Goal: Task Accomplishment & Management: Complete application form

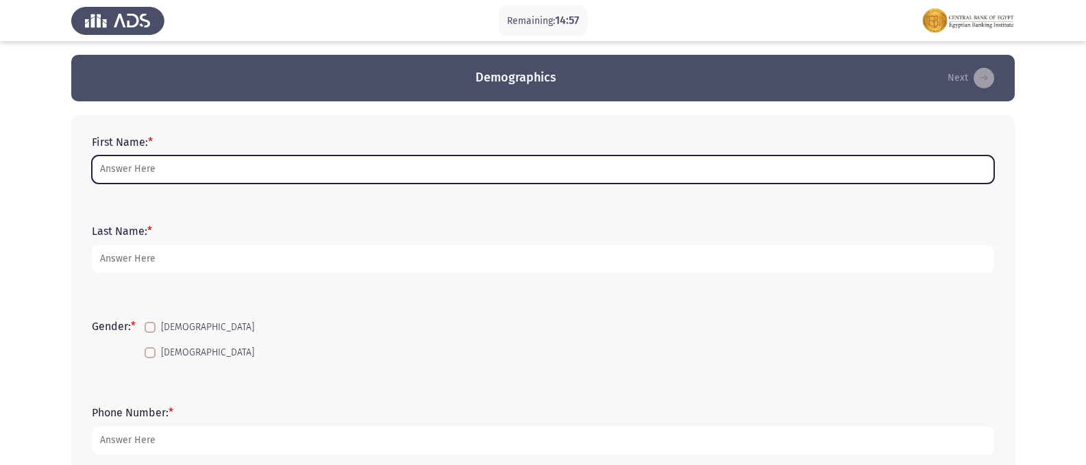
click at [172, 171] on input "First Name: *" at bounding box center [543, 170] width 903 height 28
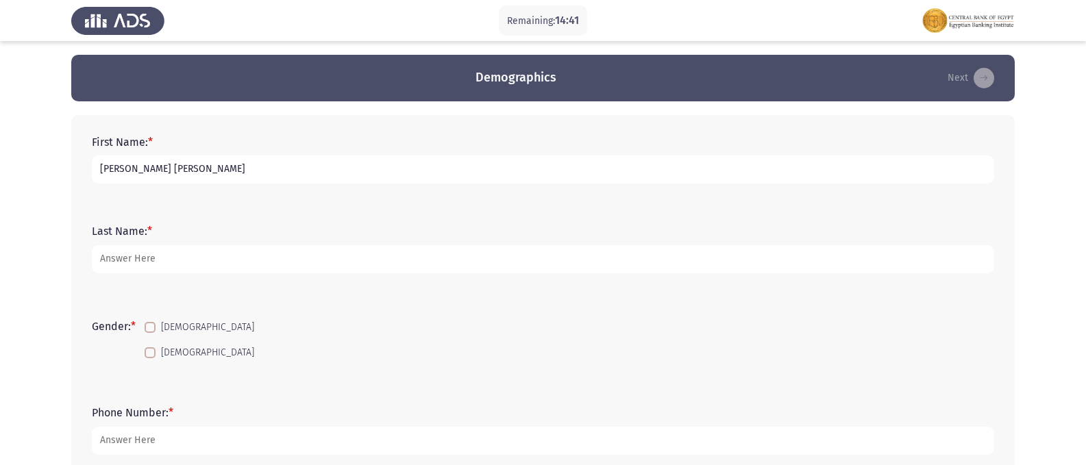
type input "[PERSON_NAME] [PERSON_NAME]"
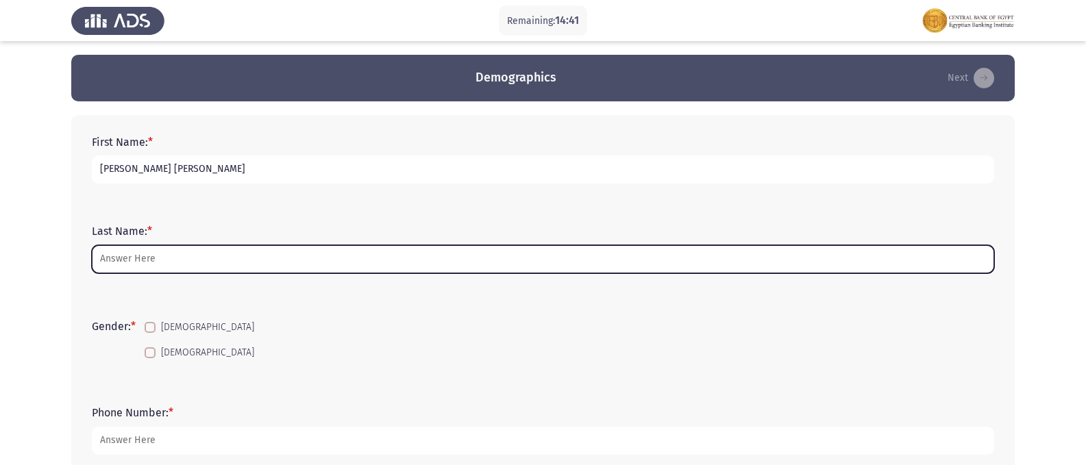
click at [180, 255] on input "Last Name: *" at bounding box center [543, 259] width 903 height 28
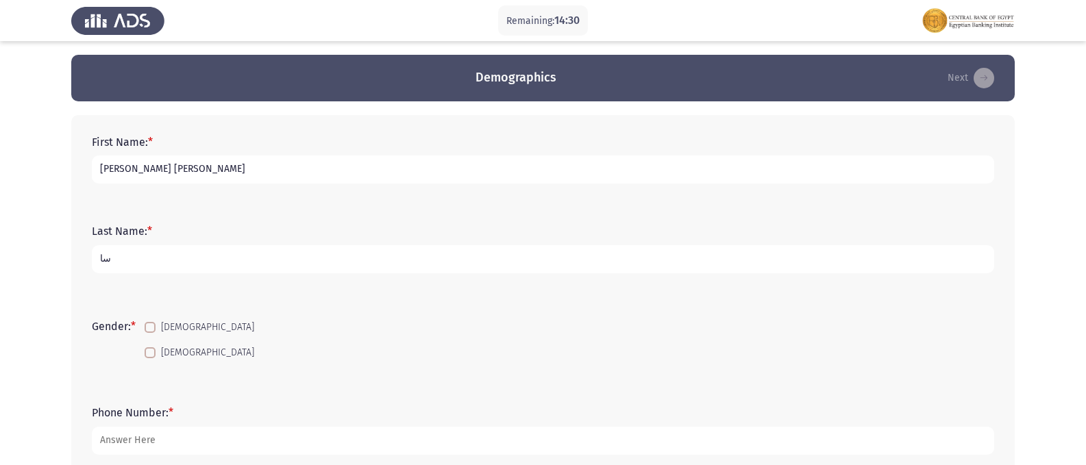
type input "س"
type input "ABK"
click at [159, 352] on label "[DEMOGRAPHIC_DATA]" at bounding box center [200, 353] width 110 height 16
click at [150, 359] on input "[DEMOGRAPHIC_DATA]" at bounding box center [149, 359] width 1 height 1
checkbox input "true"
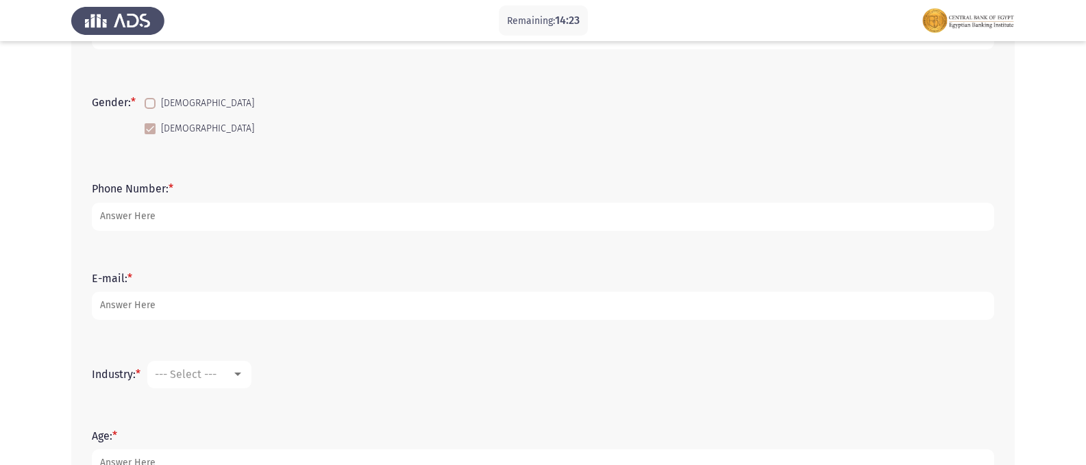
scroll to position [274, 0]
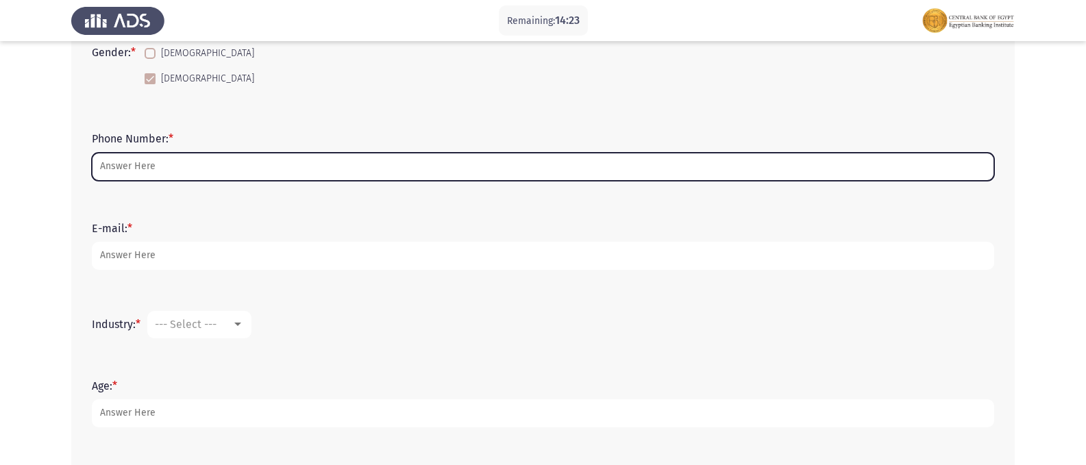
click at [117, 173] on input "Phone Number: *" at bounding box center [543, 167] width 903 height 28
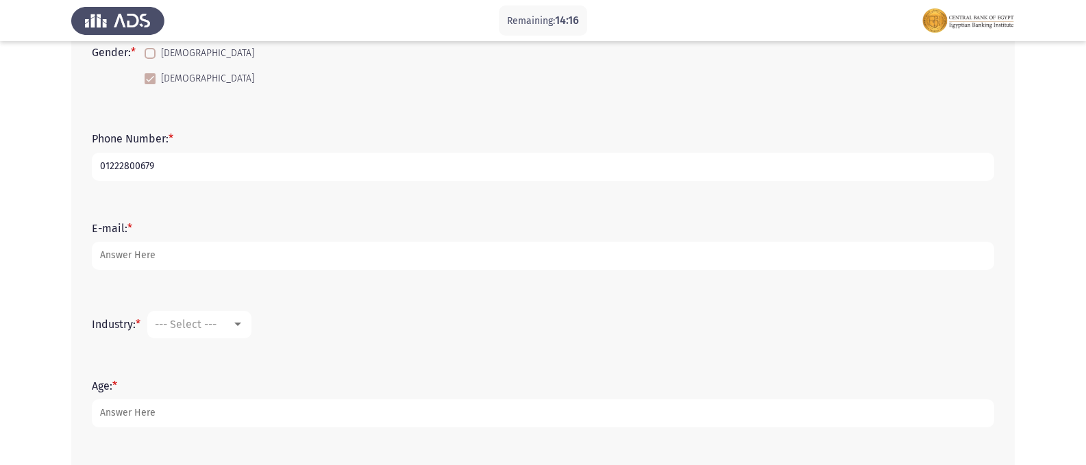
type input "01222800679"
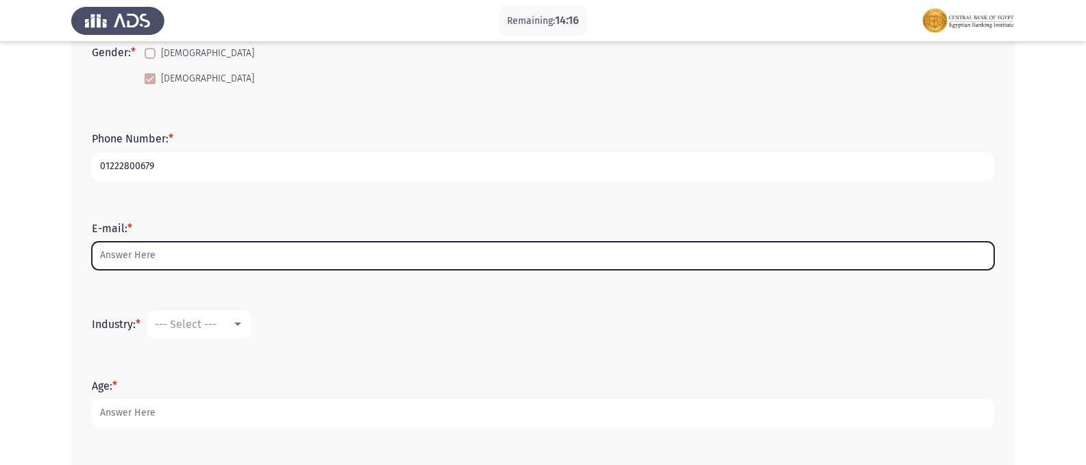
click at [141, 254] on input "E-mail: *" at bounding box center [543, 256] width 903 height 28
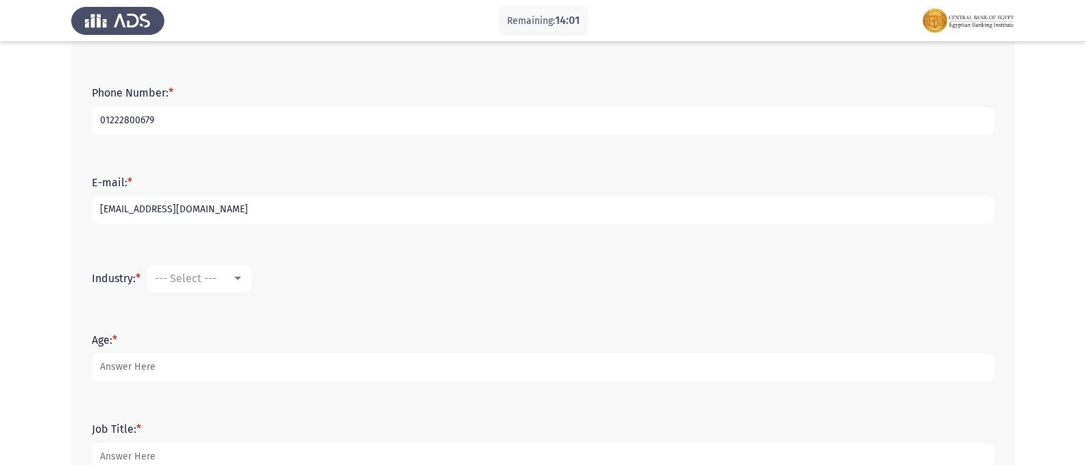
scroll to position [343, 0]
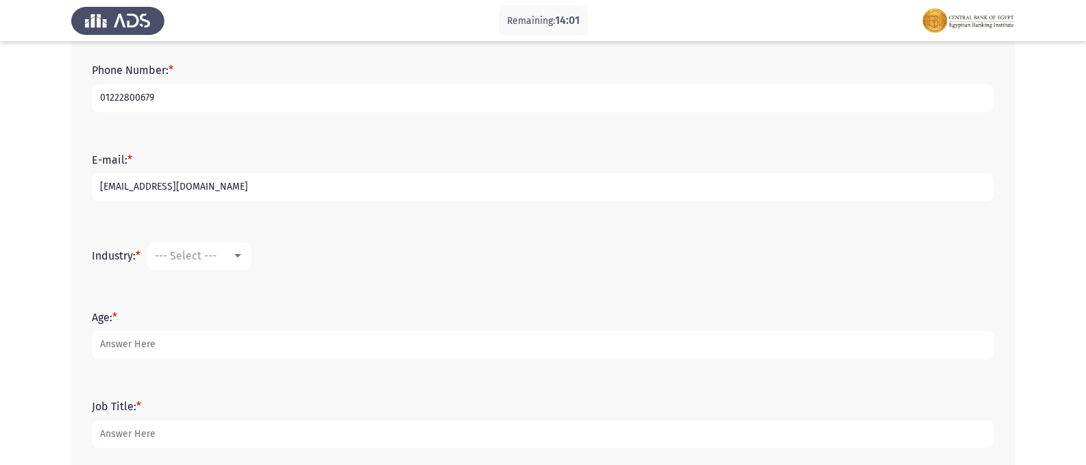
type input "[EMAIL_ADDRESS][DOMAIN_NAME]"
click at [212, 263] on mat-select "--- Select ---" at bounding box center [199, 256] width 104 height 27
click at [206, 258] on span "--- Select ---" at bounding box center [186, 256] width 62 height 13
click at [193, 290] on span "Accounting" at bounding box center [245, 289] width 178 height 33
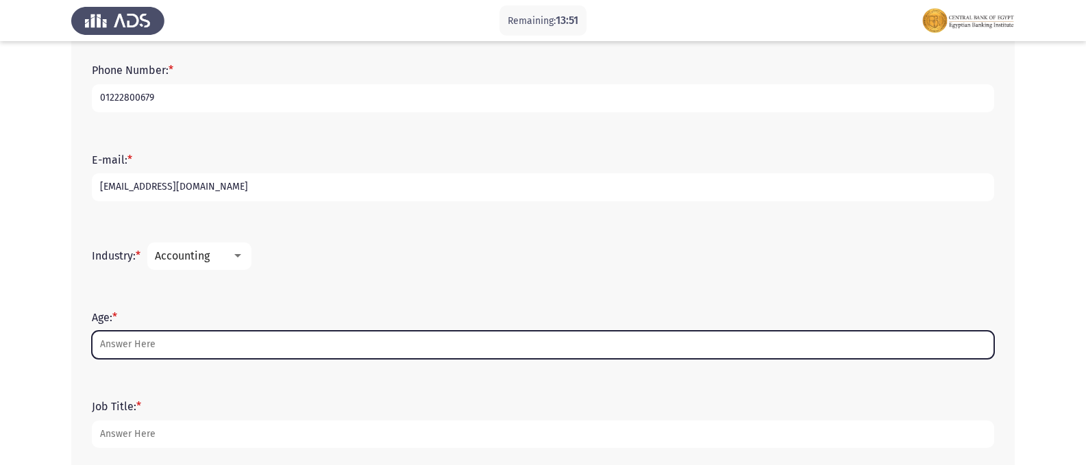
click at [125, 338] on input "Age: *" at bounding box center [543, 345] width 903 height 28
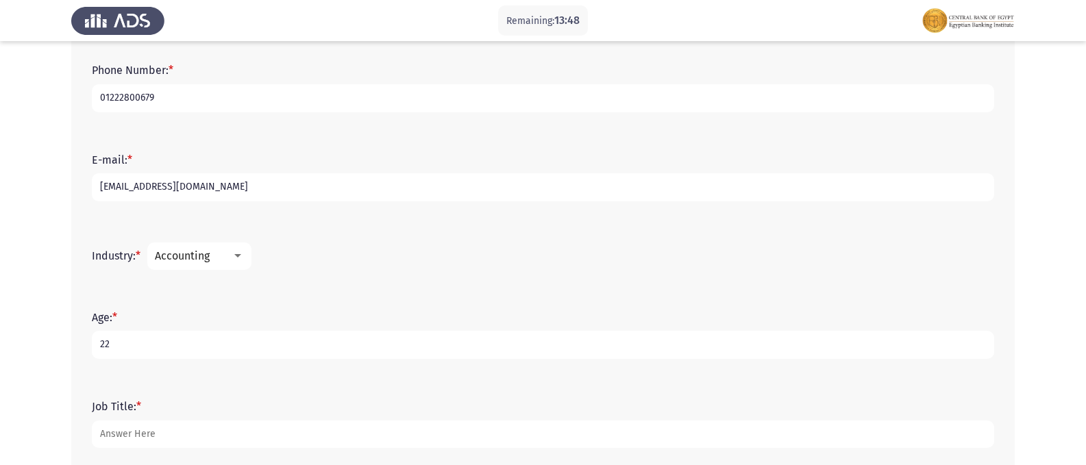
type input "22"
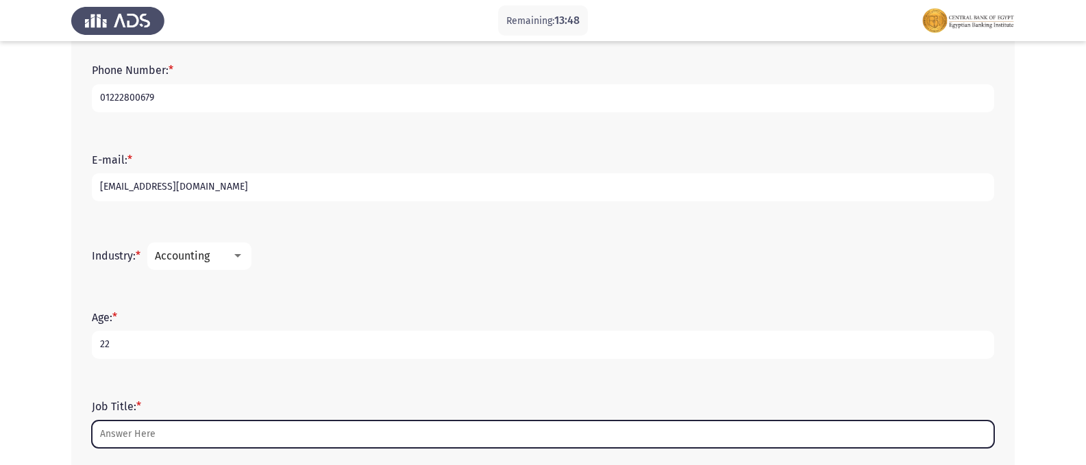
click at [148, 434] on input "Job Title: *" at bounding box center [543, 435] width 903 height 28
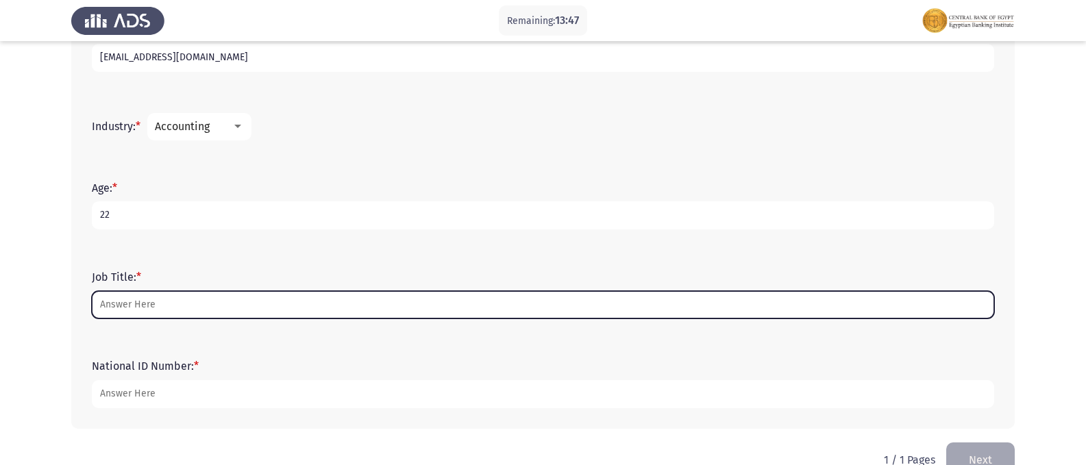
scroll to position [505, 0]
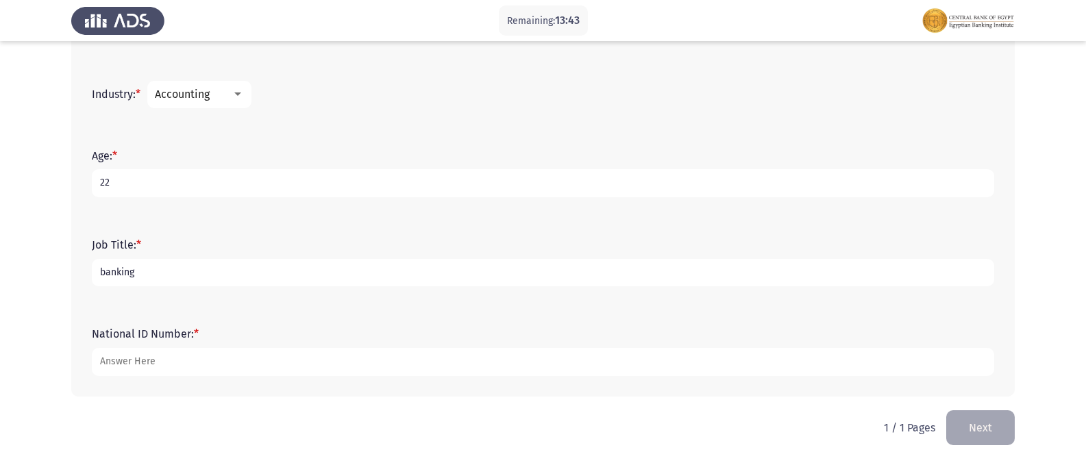
type input "banking"
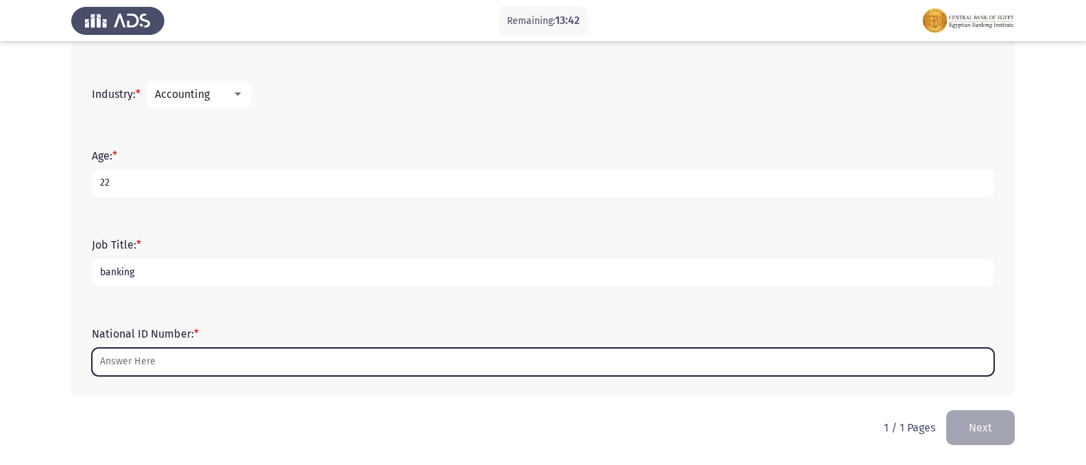
click at [173, 360] on input "National ID Number: *" at bounding box center [543, 362] width 903 height 28
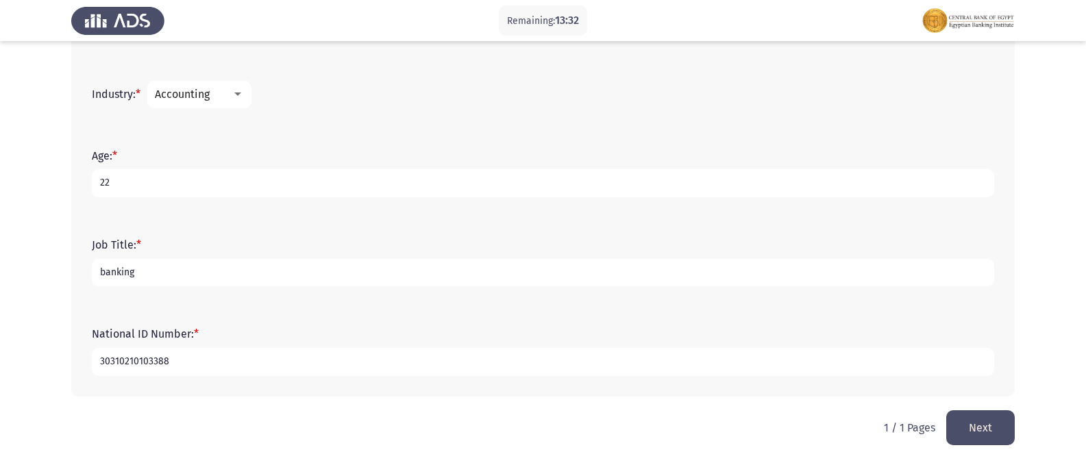
type input "30310210103388"
click at [995, 422] on button "Next" at bounding box center [981, 428] width 69 height 35
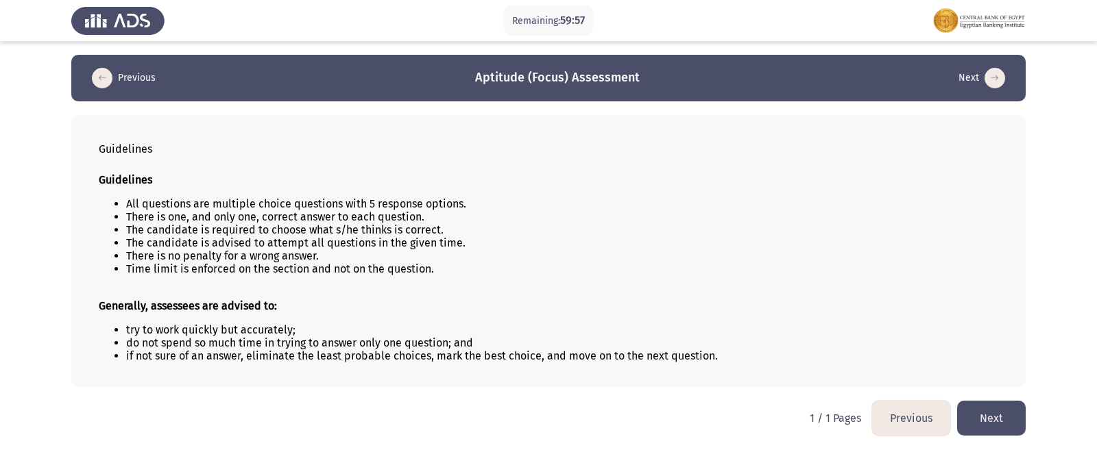
click at [991, 428] on button "Next" at bounding box center [991, 418] width 69 height 35
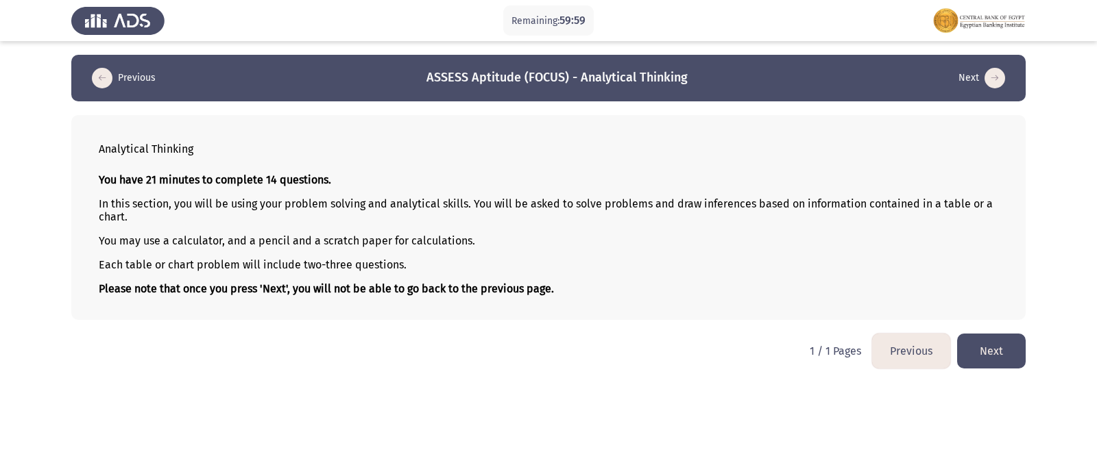
click at [991, 341] on button "Next" at bounding box center [991, 351] width 69 height 35
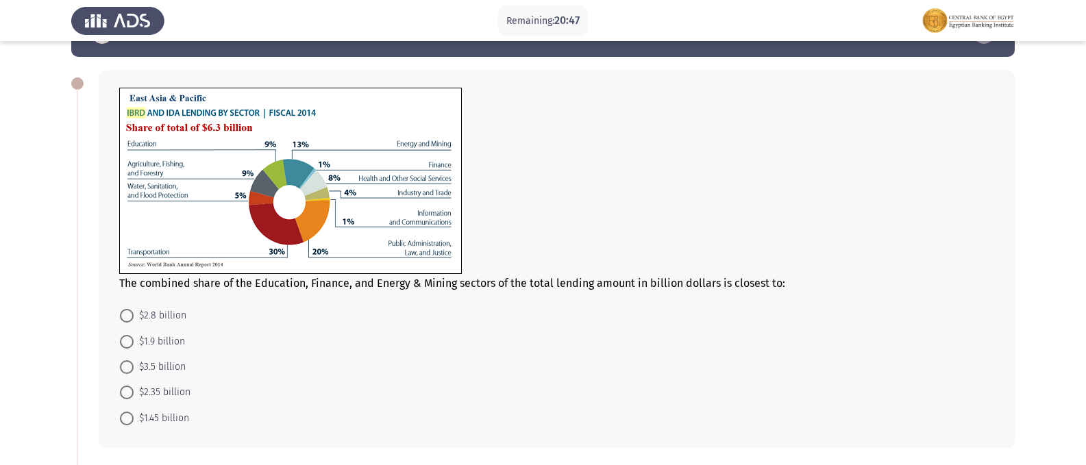
scroll to position [69, 0]
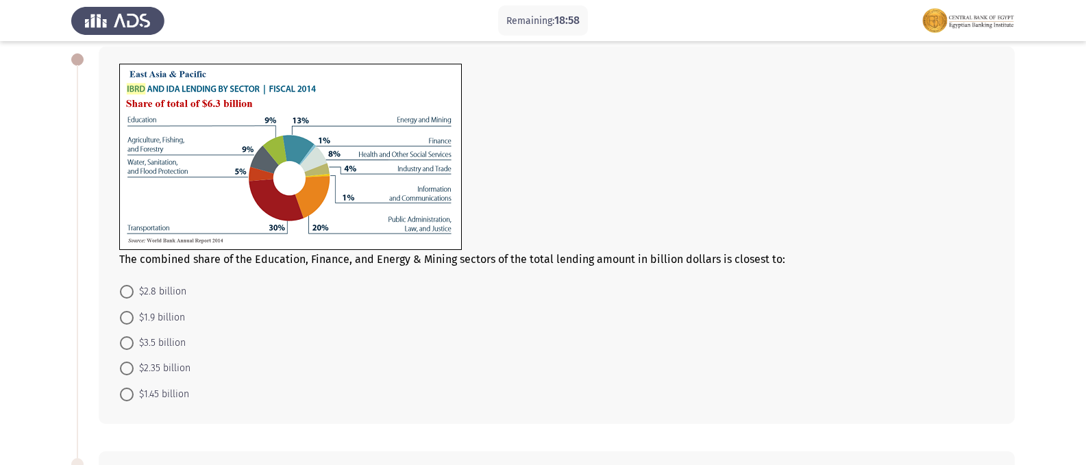
click at [123, 315] on span at bounding box center [127, 318] width 14 height 14
click at [123, 315] on input "$1.9 billion" at bounding box center [127, 318] width 14 height 14
radio input "true"
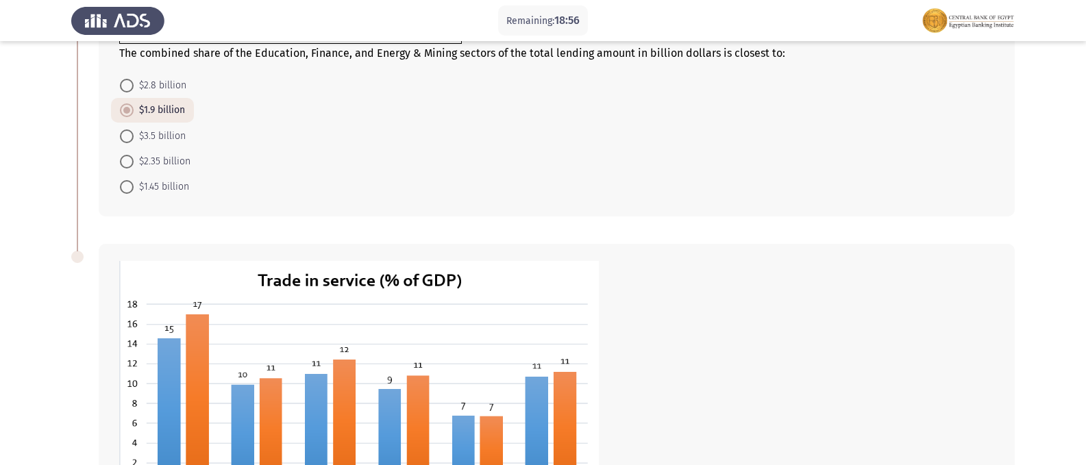
scroll to position [274, 0]
click at [127, 186] on span at bounding box center [127, 188] width 14 height 14
click at [127, 186] on input "$1.45 billion" at bounding box center [127, 188] width 14 height 14
radio input "true"
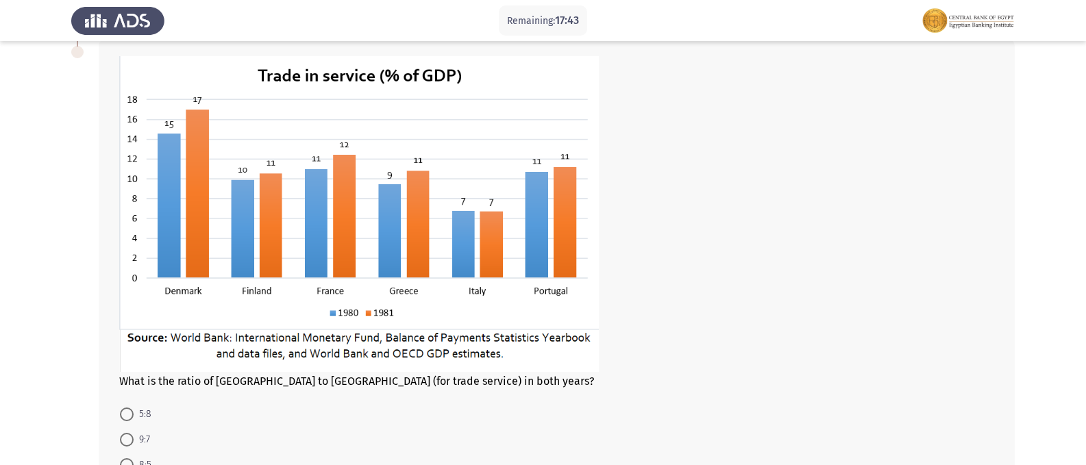
scroll to position [548, 0]
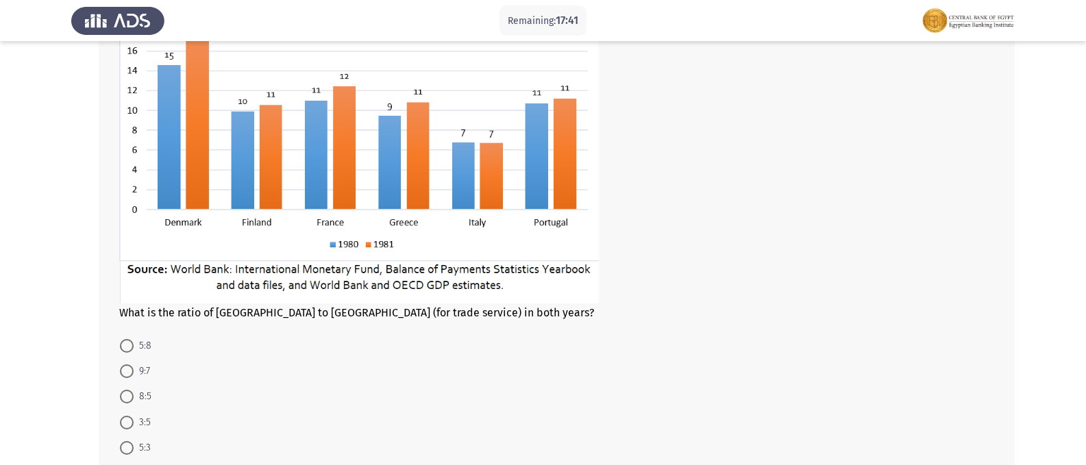
click at [127, 402] on span at bounding box center [127, 397] width 14 height 14
click at [127, 402] on input "8:5" at bounding box center [127, 397] width 14 height 14
radio input "true"
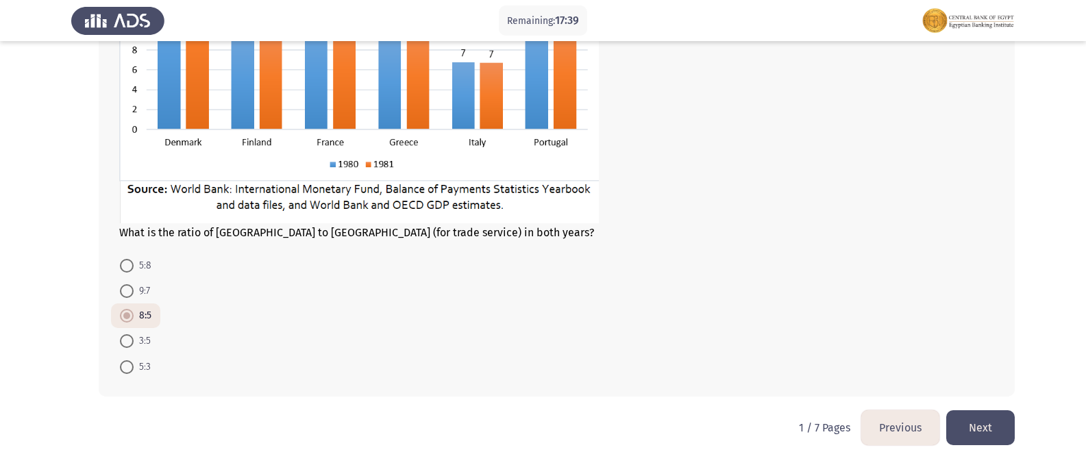
click at [980, 428] on button "Next" at bounding box center [981, 428] width 69 height 35
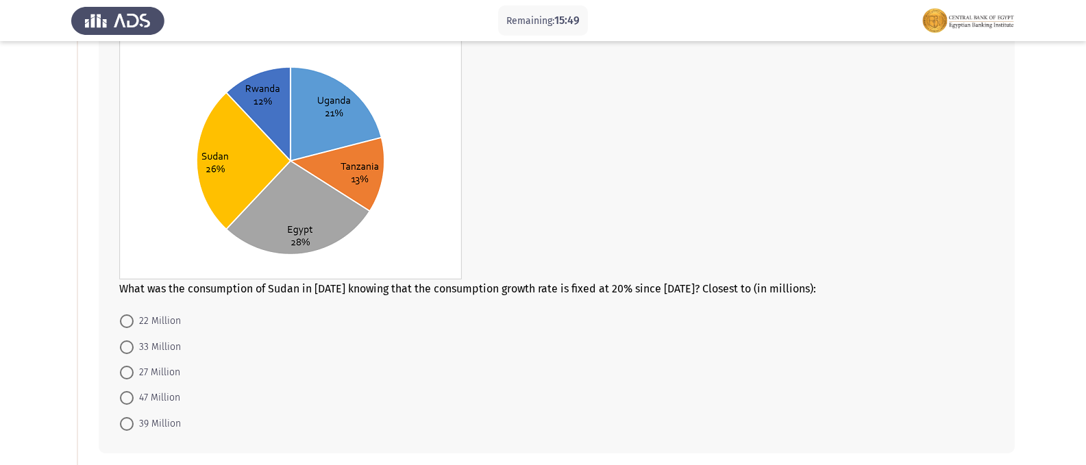
scroll to position [137, 0]
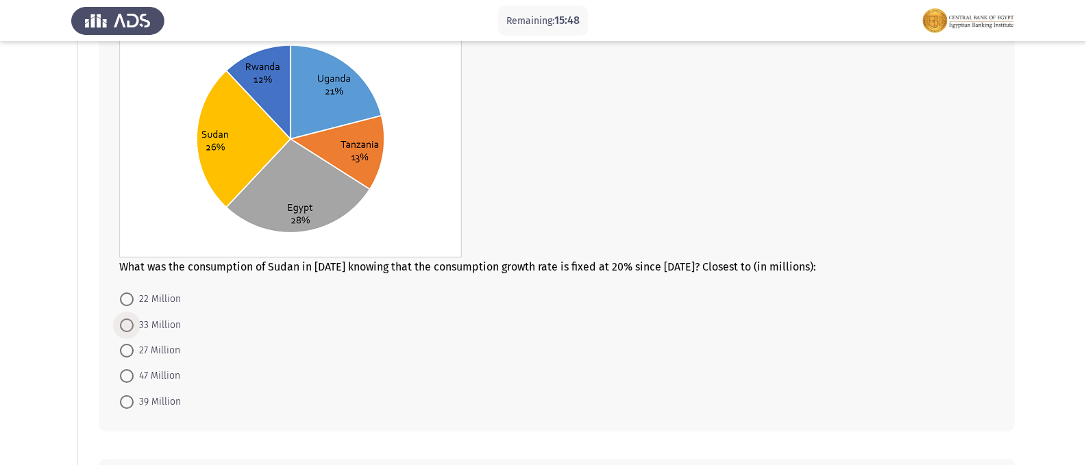
click at [125, 332] on span at bounding box center [127, 326] width 14 height 14
click at [125, 332] on input "33 Million" at bounding box center [127, 326] width 14 height 14
radio input "true"
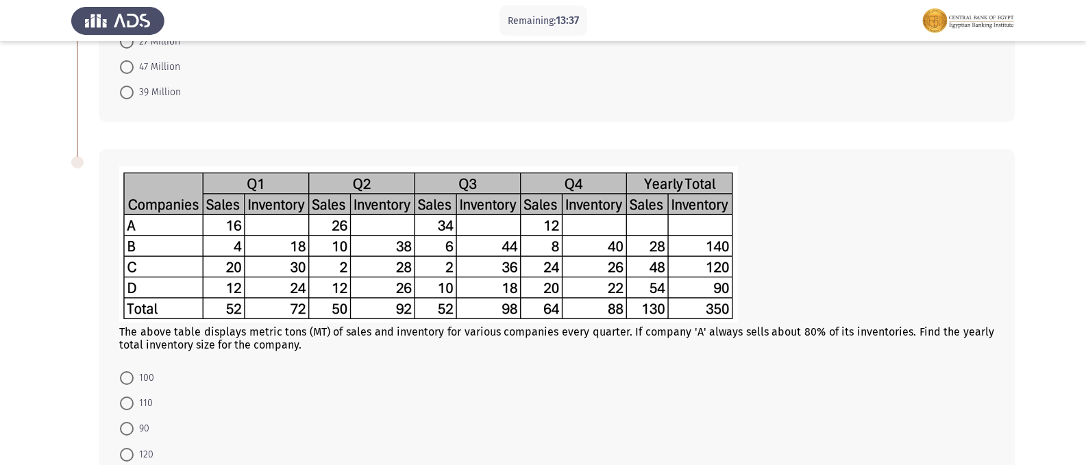
scroll to position [422, 0]
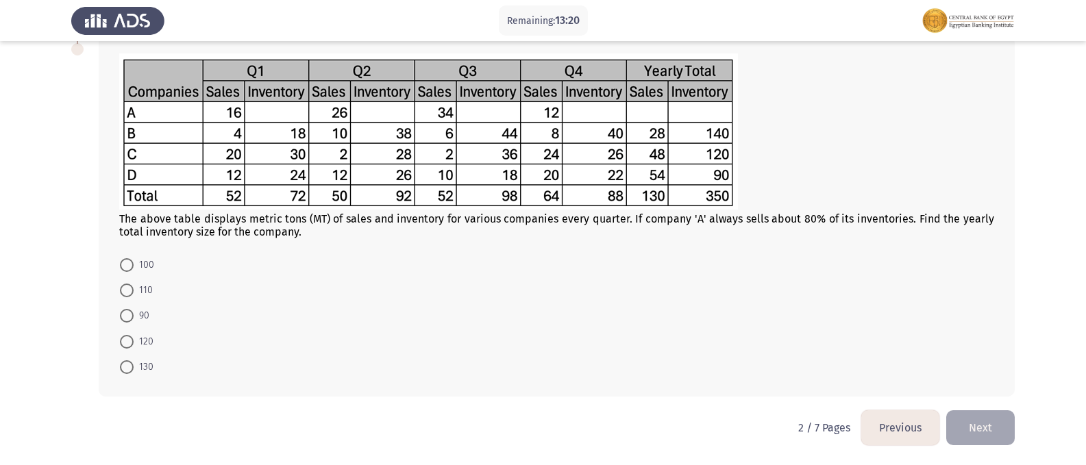
click at [132, 291] on span at bounding box center [127, 291] width 14 height 14
click at [132, 291] on input "110" at bounding box center [127, 291] width 14 height 14
radio input "true"
click at [989, 422] on button "Next" at bounding box center [981, 428] width 69 height 35
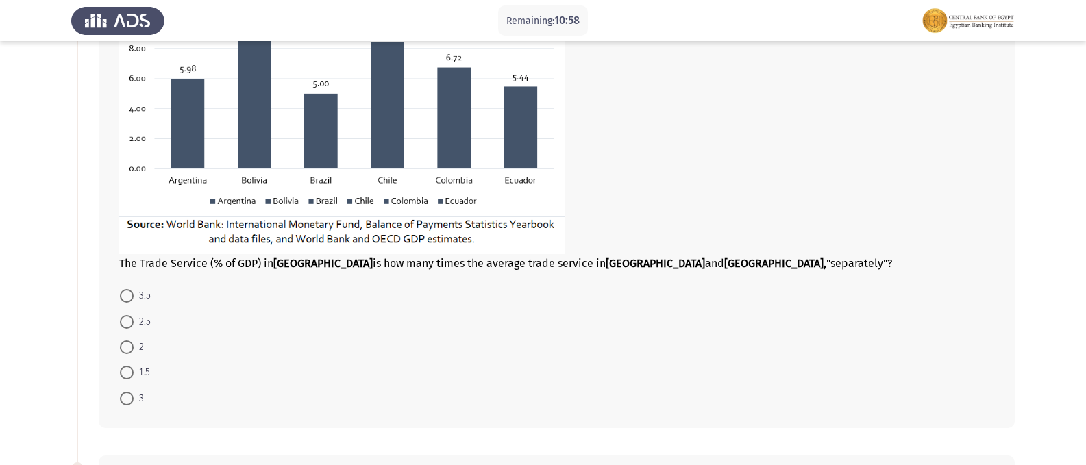
scroll to position [274, 0]
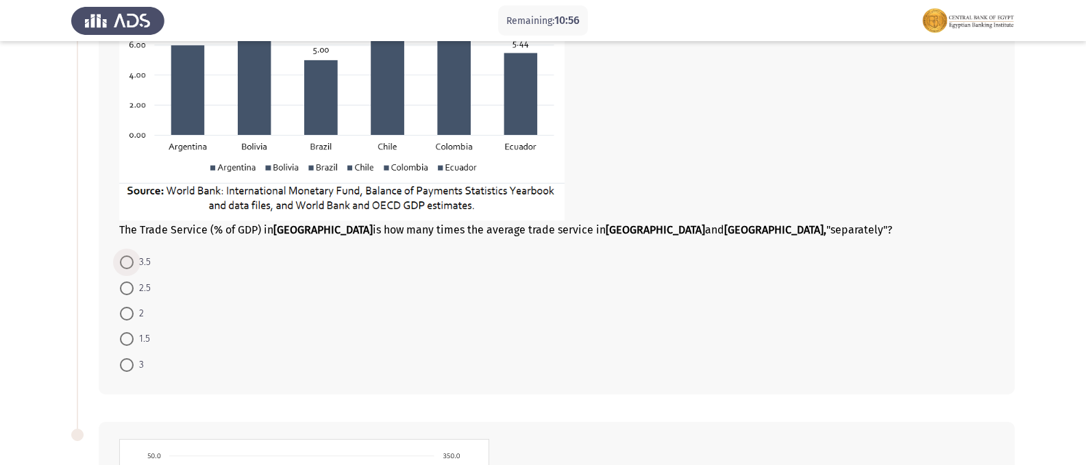
click at [134, 263] on span "3.5" at bounding box center [142, 262] width 17 height 16
click at [134, 263] on input "3.5" at bounding box center [127, 263] width 14 height 14
radio input "true"
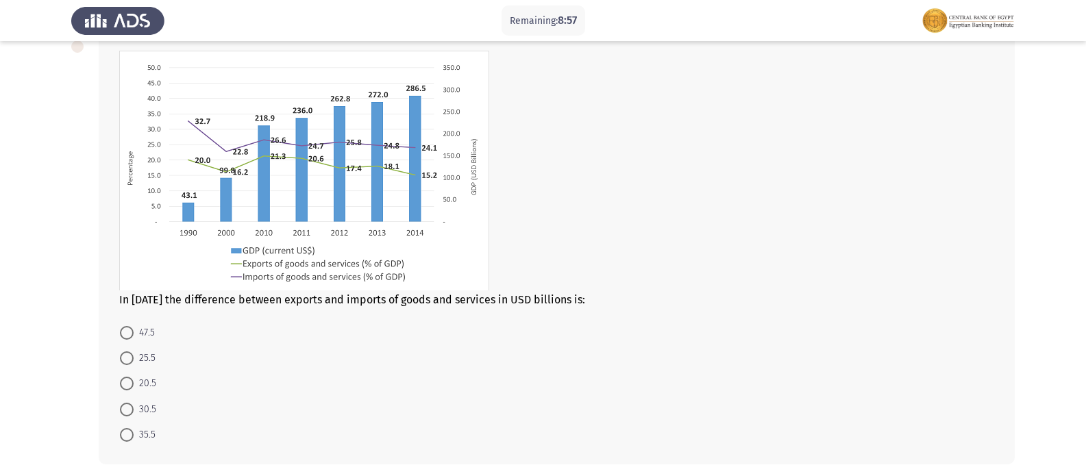
scroll to position [685, 0]
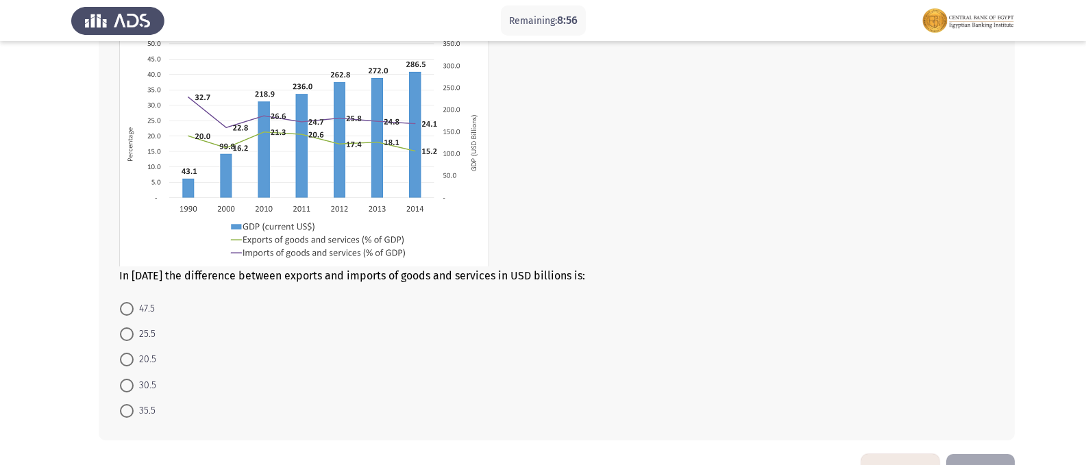
click at [138, 305] on span "47.5" at bounding box center [144, 309] width 21 height 16
click at [134, 305] on input "47.5" at bounding box center [127, 309] width 14 height 14
radio input "true"
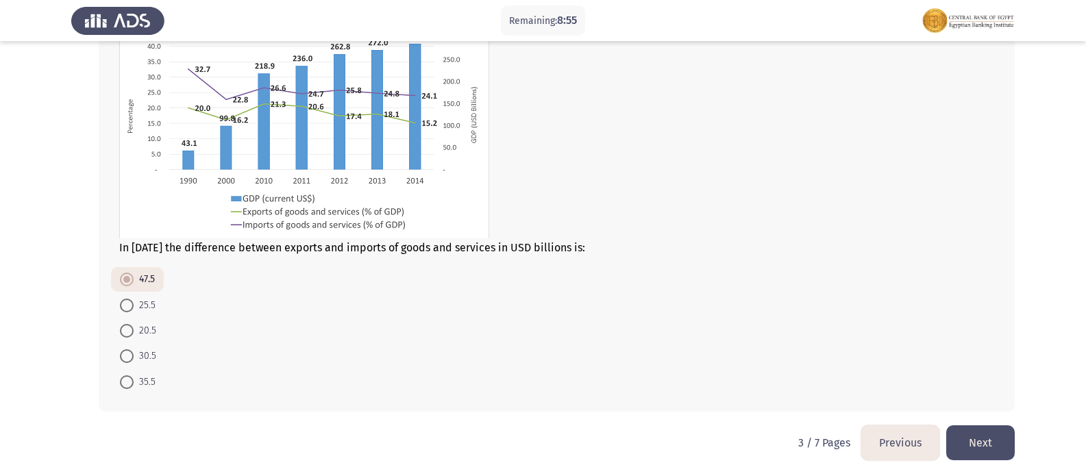
scroll to position [729, 0]
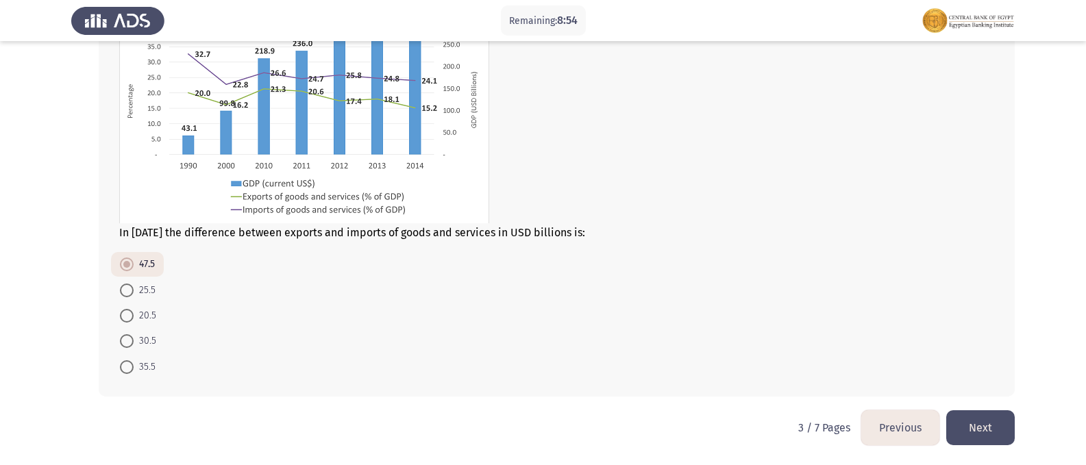
click at [995, 424] on button "Next" at bounding box center [981, 428] width 69 height 35
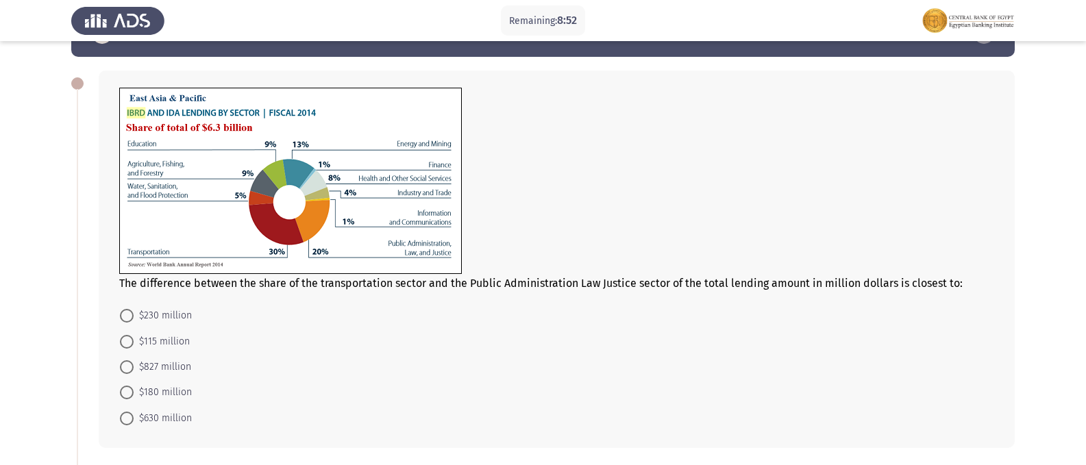
scroll to position [69, 0]
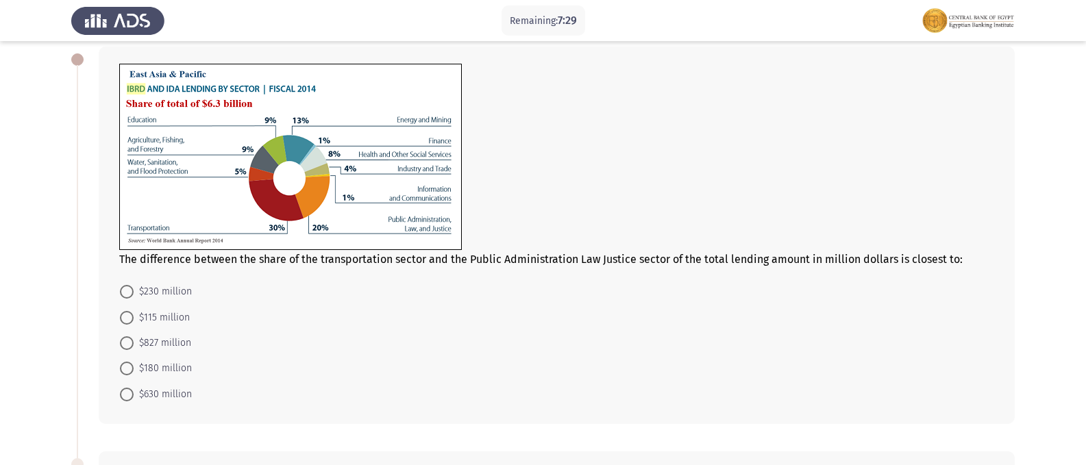
click at [126, 389] on span at bounding box center [127, 395] width 14 height 14
click at [126, 389] on input "$630 million" at bounding box center [127, 395] width 14 height 14
radio input "true"
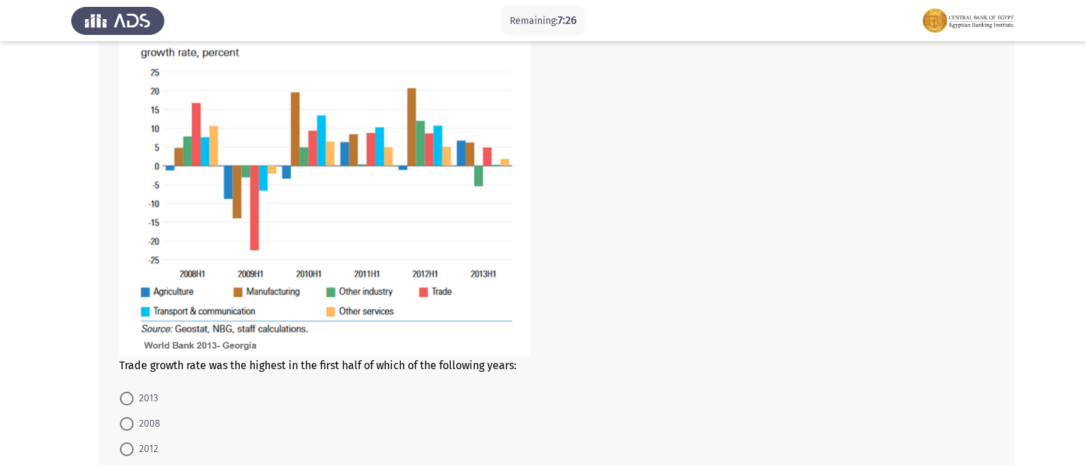
scroll to position [548, 0]
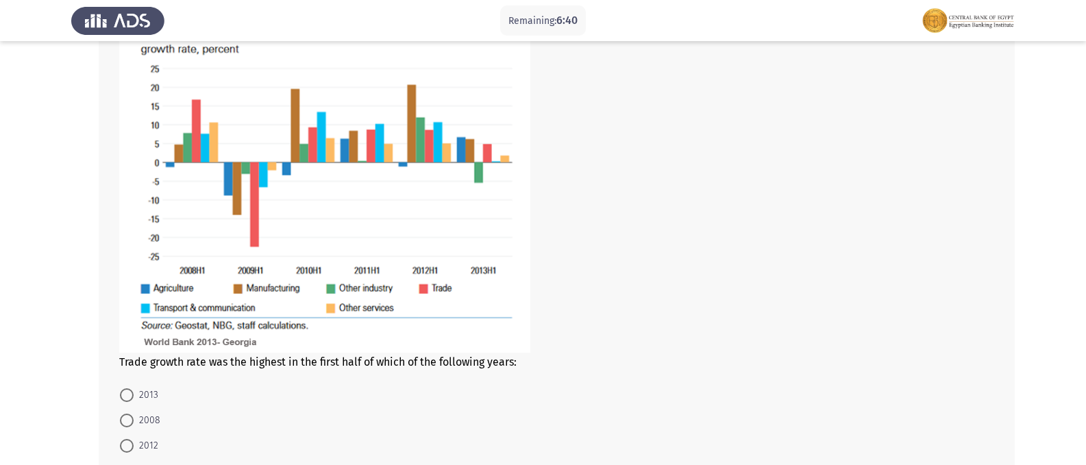
drag, startPoint x: 196, startPoint y: 363, endPoint x: 283, endPoint y: 370, distance: 87.4
click at [283, 370] on div "Trade growth rate was the highest in the first half of which of the following y…" at bounding box center [557, 249] width 916 height 557
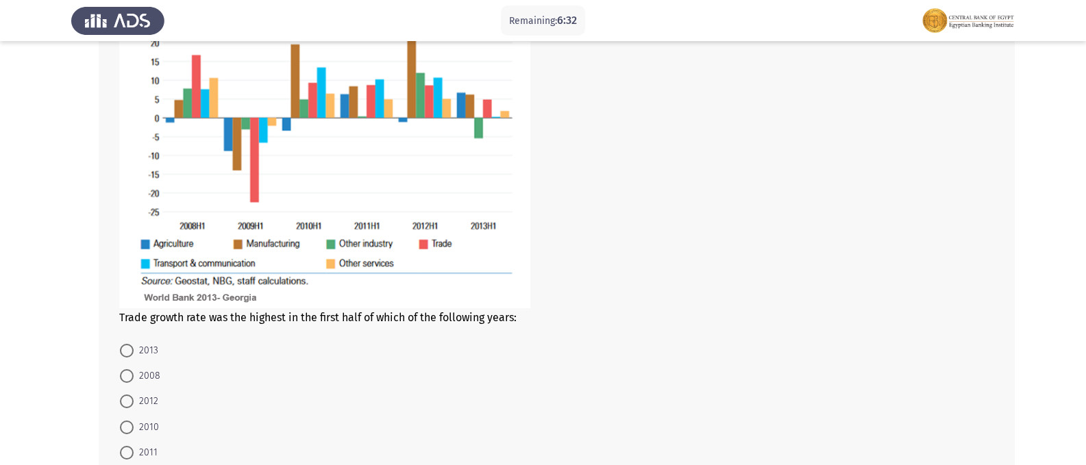
scroll to position [617, 0]
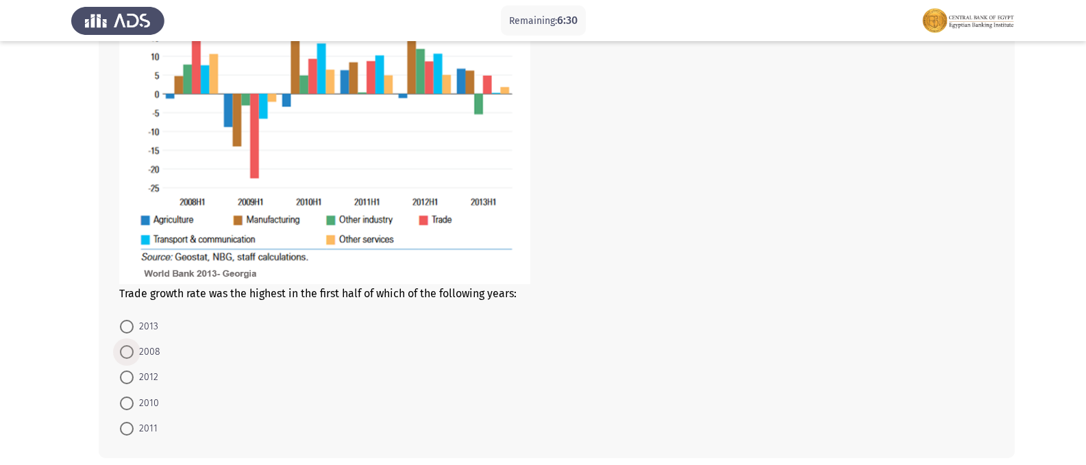
click at [122, 357] on span at bounding box center [127, 352] width 14 height 14
click at [122, 357] on input "2008" at bounding box center [127, 352] width 14 height 14
radio input "true"
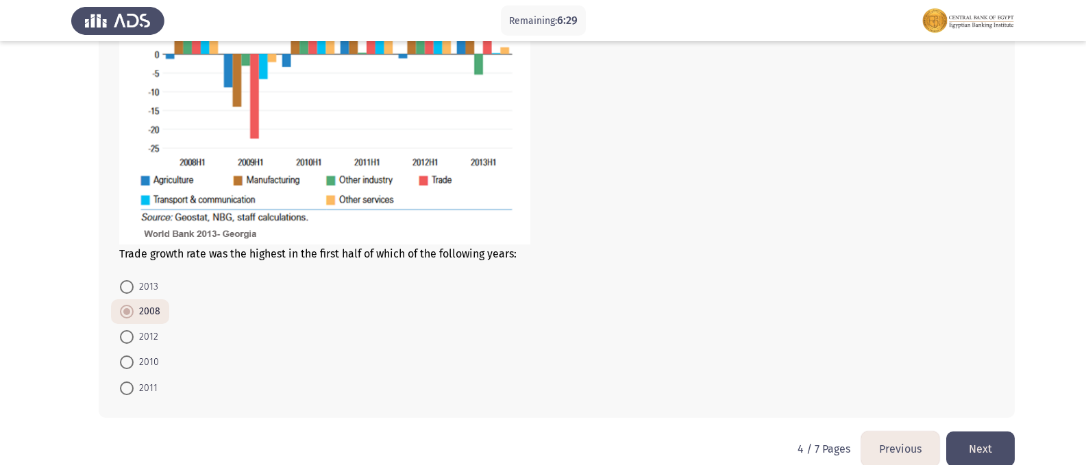
scroll to position [678, 0]
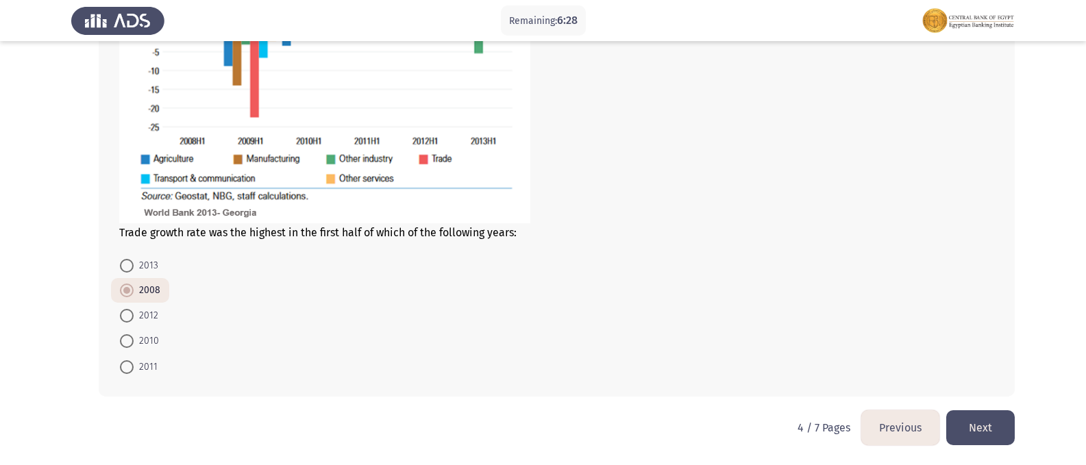
click at [977, 415] on button "Next" at bounding box center [981, 428] width 69 height 35
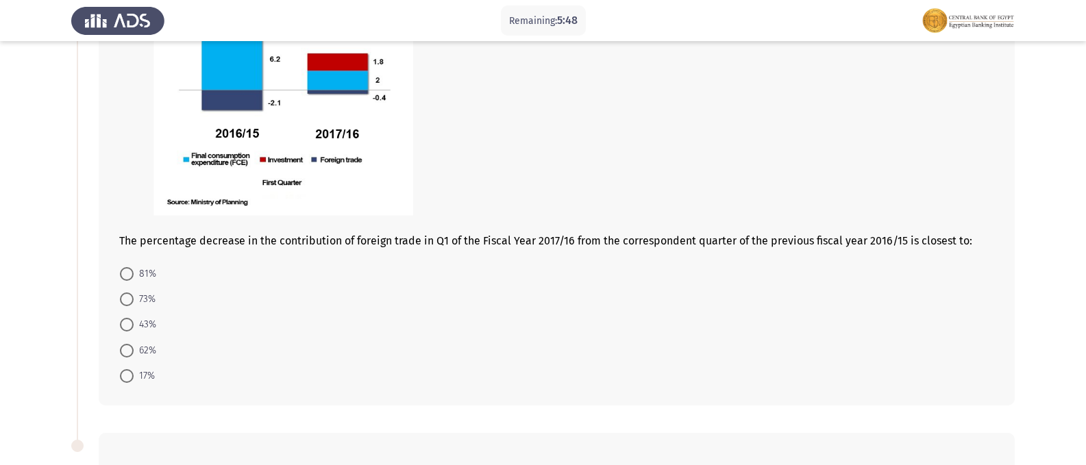
scroll to position [137, 0]
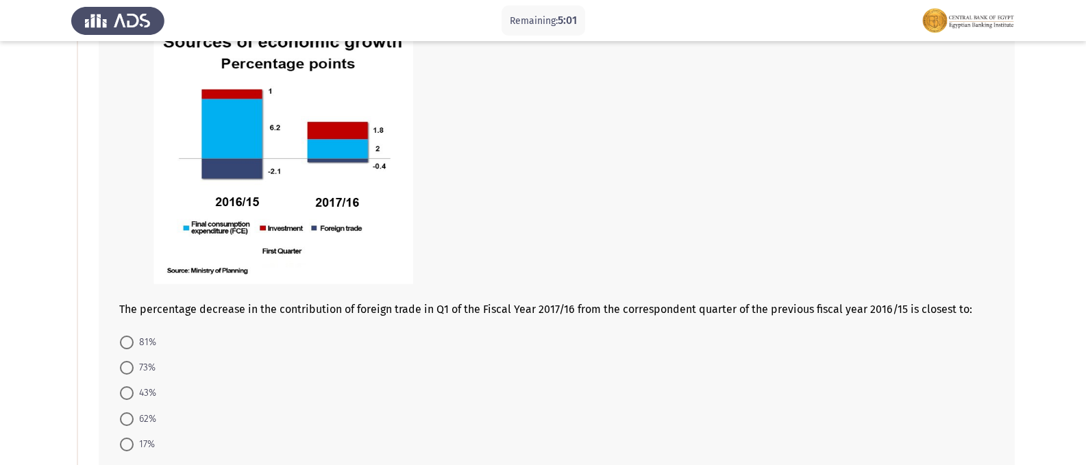
click at [127, 435] on mat-radio-button "17%" at bounding box center [137, 444] width 53 height 25
click at [128, 440] on span at bounding box center [127, 445] width 14 height 14
click at [128, 440] on input "17%" at bounding box center [127, 445] width 14 height 14
radio input "true"
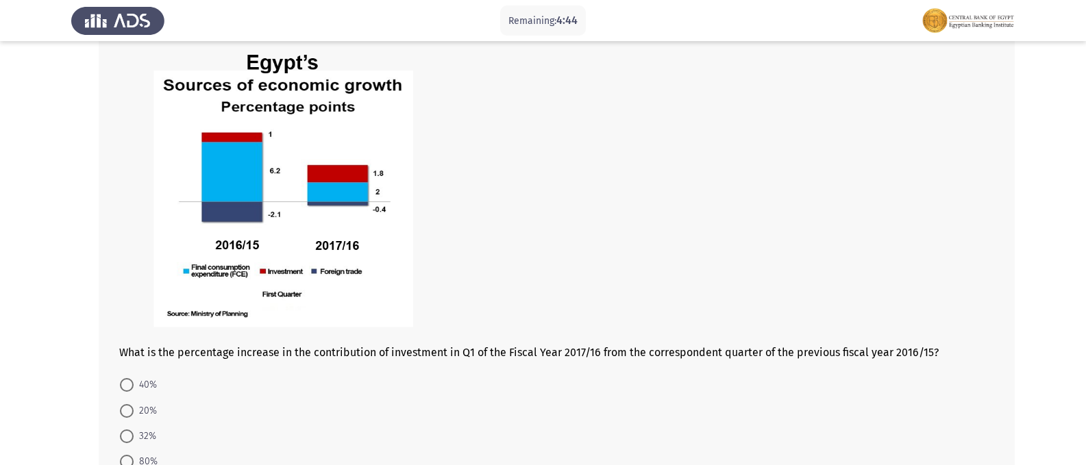
scroll to position [685, 0]
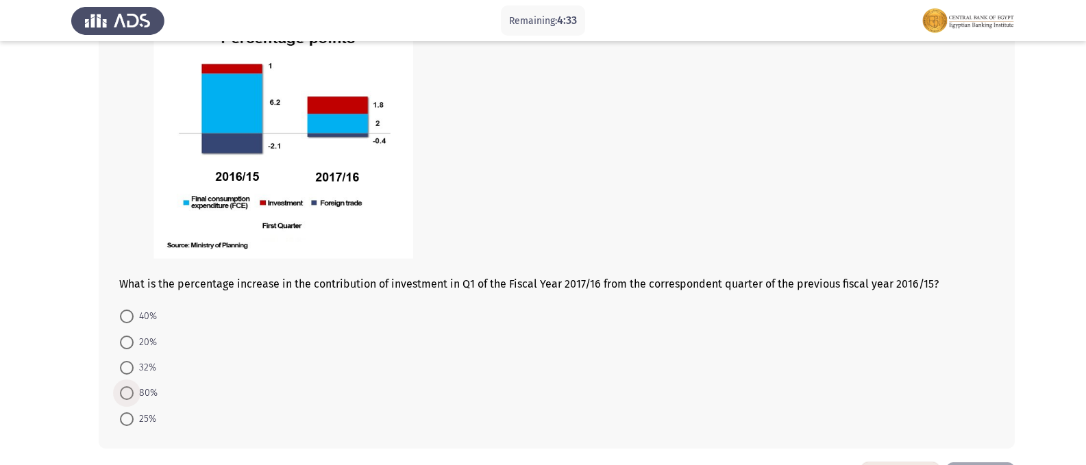
click at [131, 395] on span at bounding box center [127, 394] width 14 height 14
click at [131, 395] on input "80%" at bounding box center [127, 394] width 14 height 14
radio input "true"
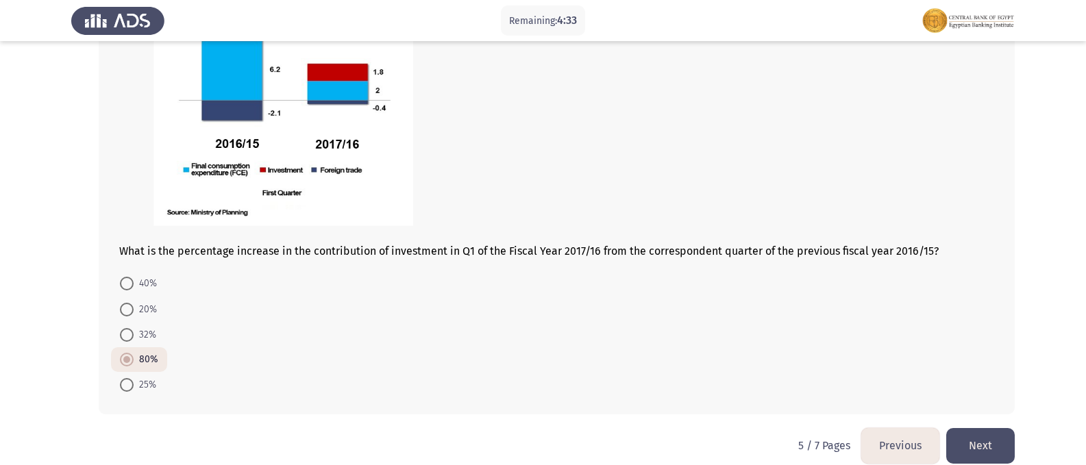
scroll to position [736, 0]
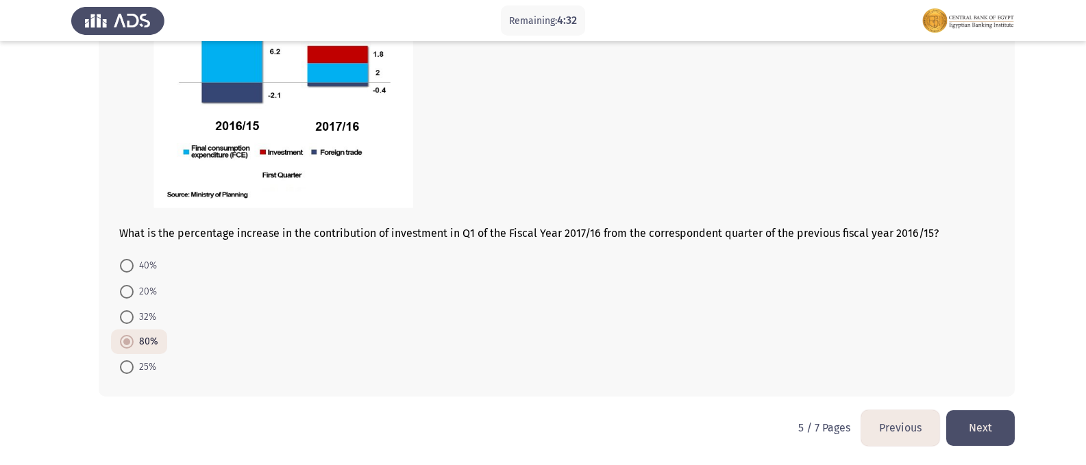
click at [979, 423] on button "Next" at bounding box center [981, 428] width 69 height 35
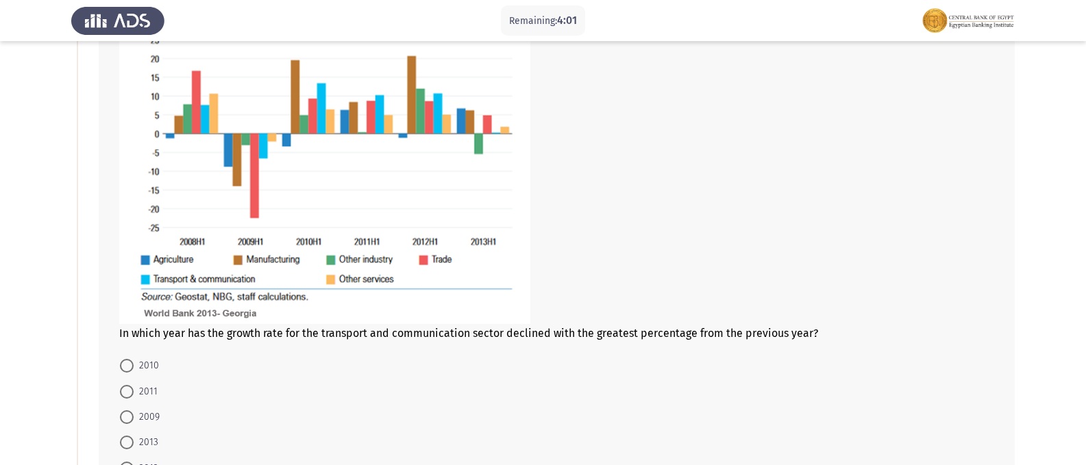
scroll to position [206, 0]
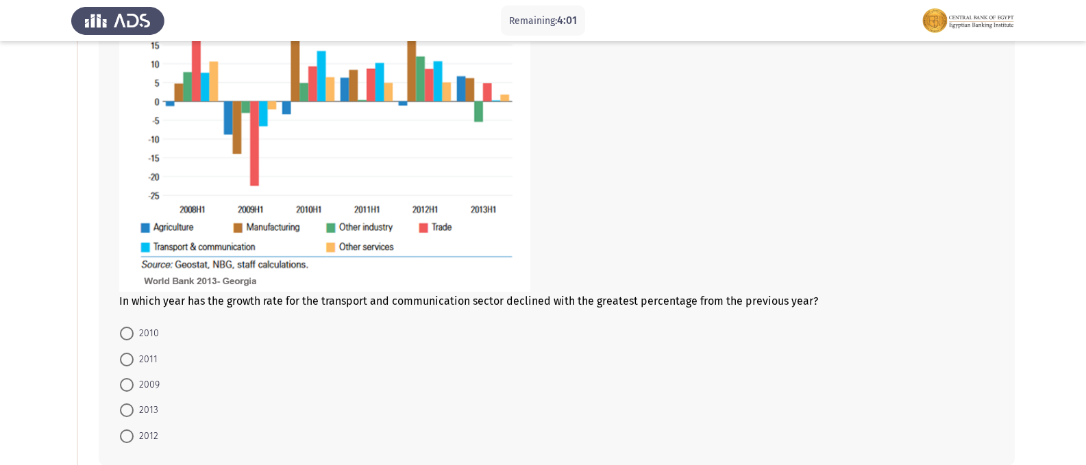
click at [128, 387] on span at bounding box center [127, 385] width 14 height 14
click at [128, 387] on input "2009" at bounding box center [127, 385] width 14 height 14
radio input "true"
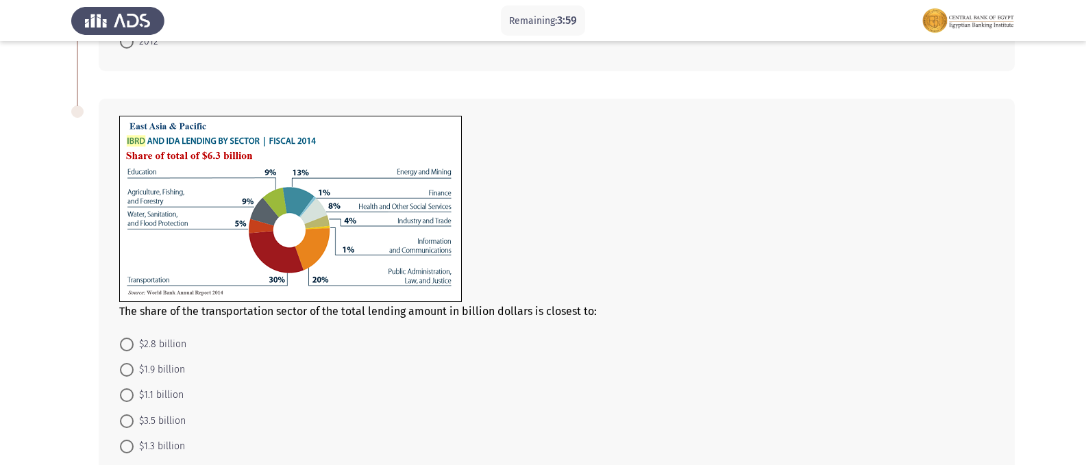
scroll to position [617, 0]
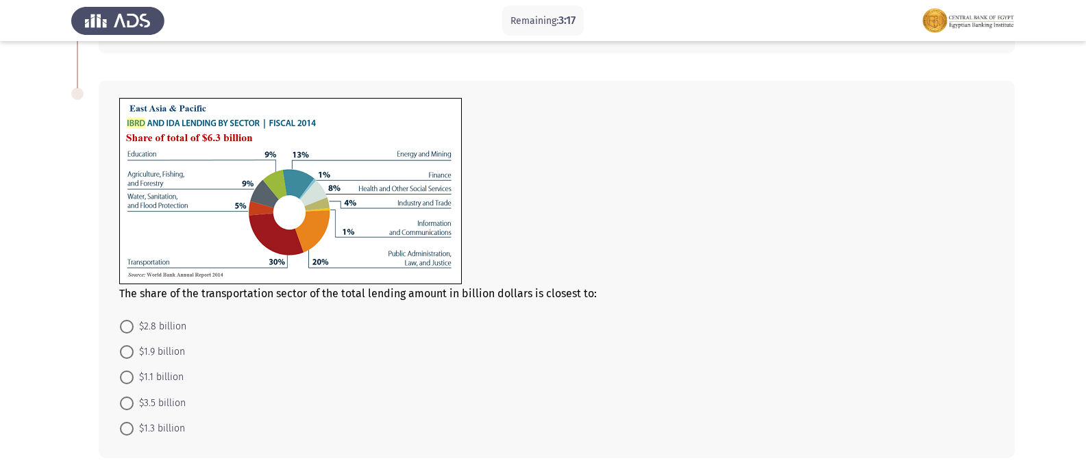
click at [121, 354] on span at bounding box center [127, 352] width 14 height 14
click at [121, 354] on input "$1.9 billion" at bounding box center [127, 352] width 14 height 14
radio input "true"
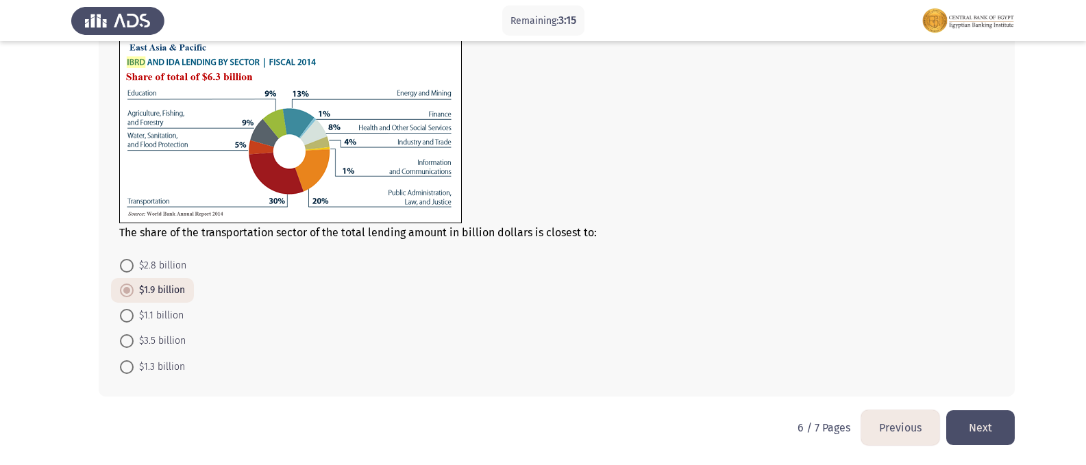
click at [984, 415] on button "Next" at bounding box center [981, 428] width 69 height 35
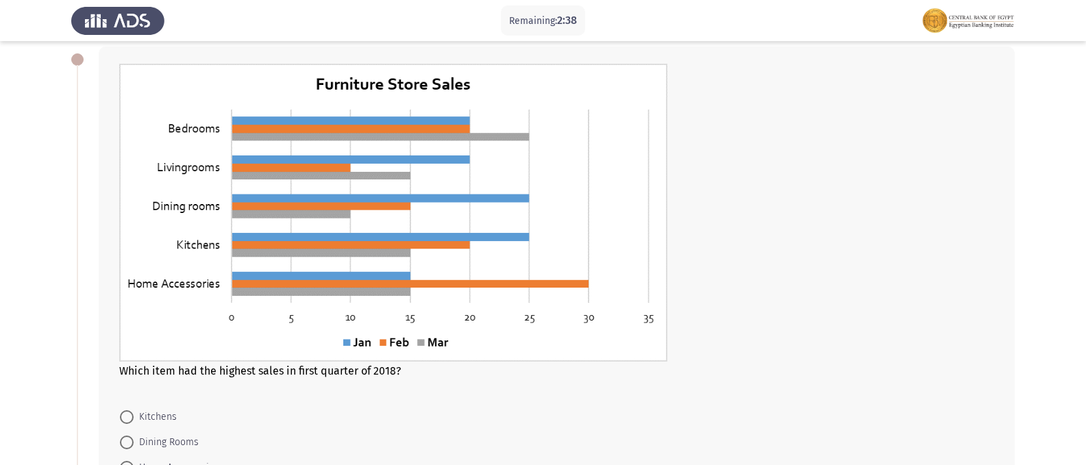
scroll to position [137, 0]
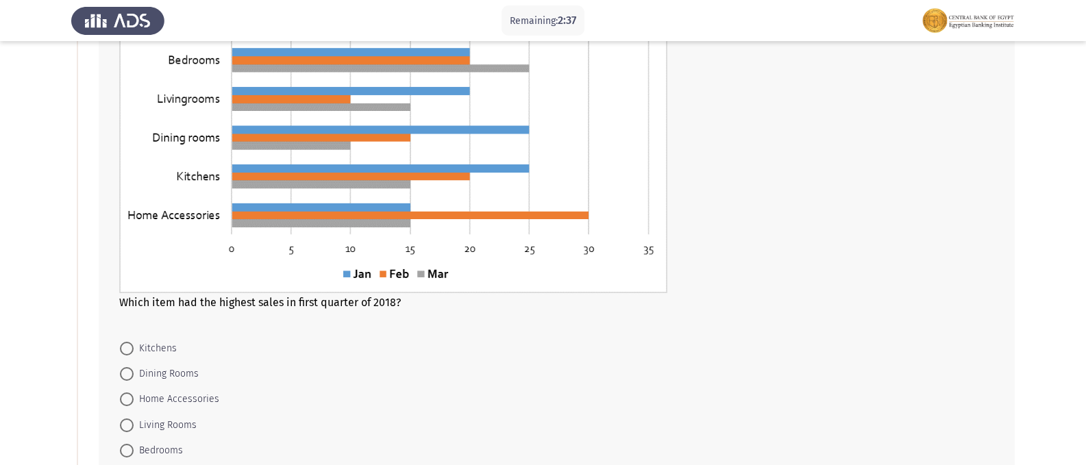
click at [123, 398] on span at bounding box center [127, 400] width 14 height 14
click at [123, 398] on input "Home Accessories" at bounding box center [127, 400] width 14 height 14
radio input "true"
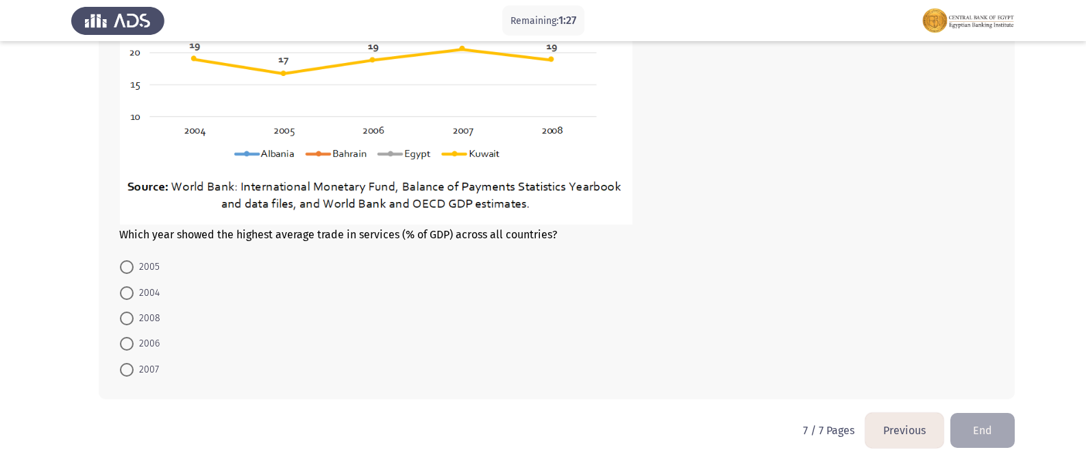
scroll to position [829, 0]
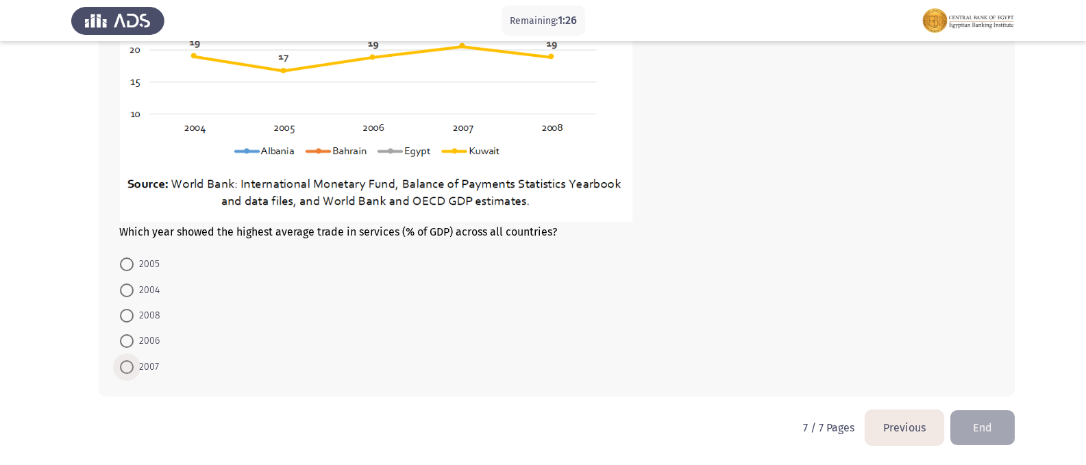
click at [129, 367] on span at bounding box center [127, 368] width 14 height 14
click at [129, 367] on input "2007" at bounding box center [127, 368] width 14 height 14
radio input "true"
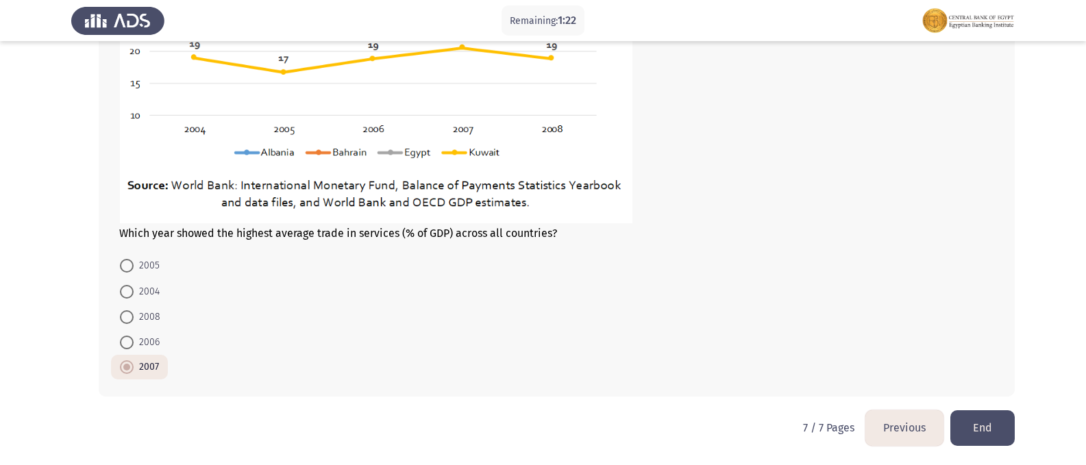
click at [993, 424] on button "End" at bounding box center [983, 428] width 64 height 35
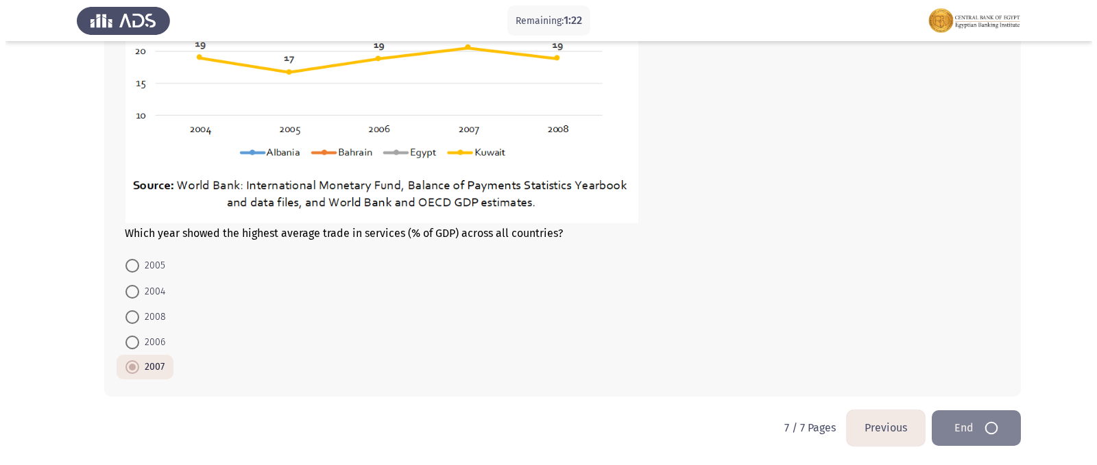
scroll to position [0, 0]
